Goal: Check status: Check status

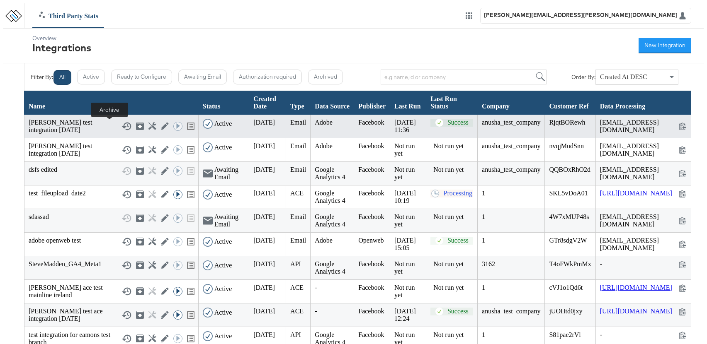
click at [136, 126] on icon at bounding box center [140, 126] width 8 height 8
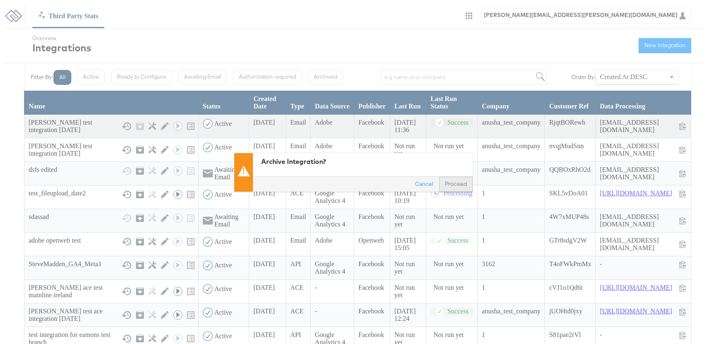
click at [449, 184] on button "Proceed" at bounding box center [456, 184] width 34 height 15
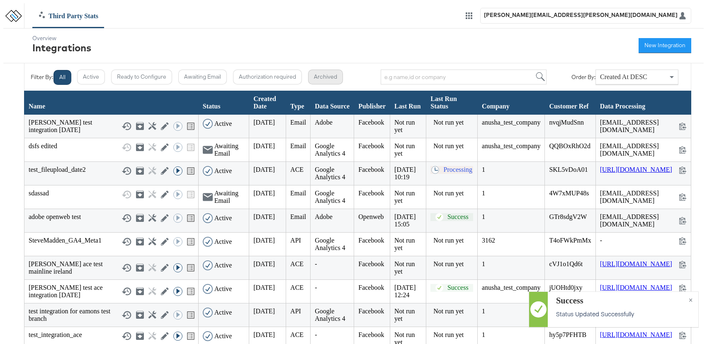
click at [321, 73] on button "Archived" at bounding box center [325, 77] width 35 height 15
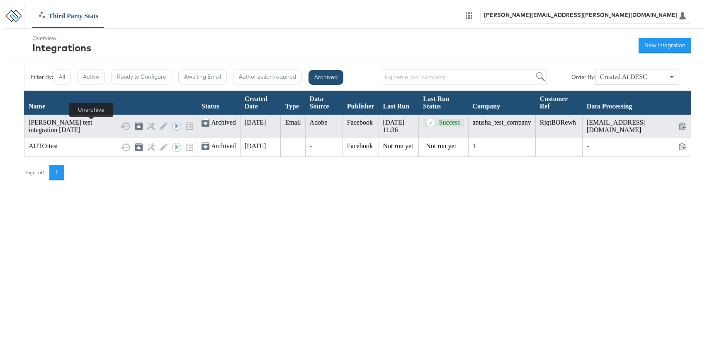
click at [136, 127] on icon at bounding box center [138, 126] width 5 height 3
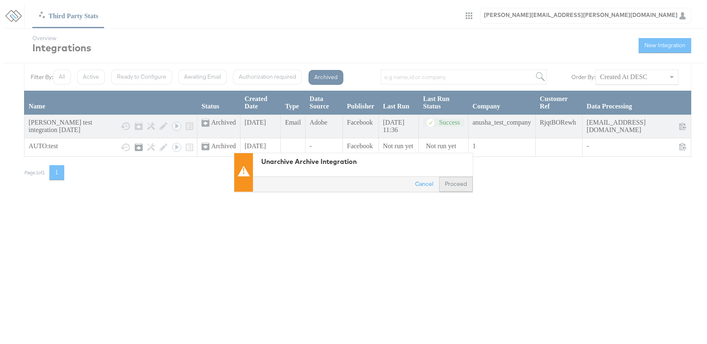
click at [463, 187] on button "Proceed" at bounding box center [456, 184] width 34 height 15
